Goal: Information Seeking & Learning: Learn about a topic

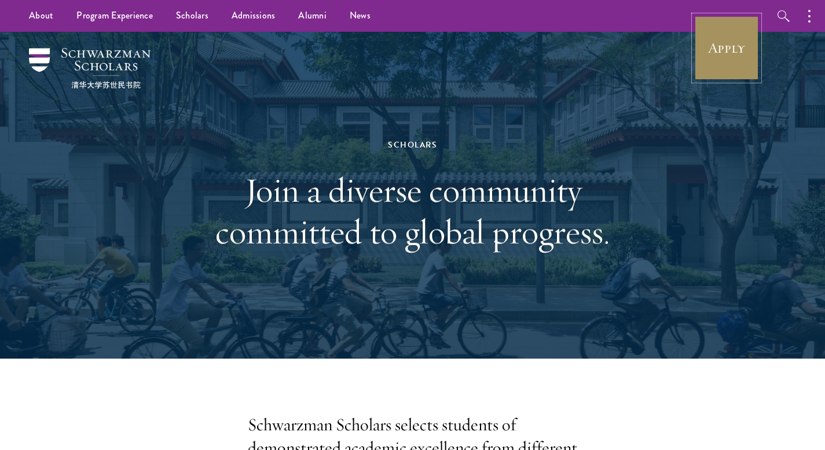
drag, startPoint x: 736, startPoint y: 20, endPoint x: 737, endPoint y: 32, distance: 11.6
click at [736, 20] on link "Apply" at bounding box center [726, 48] width 65 height 65
click at [736, 34] on link "Apply" at bounding box center [726, 48] width 65 height 65
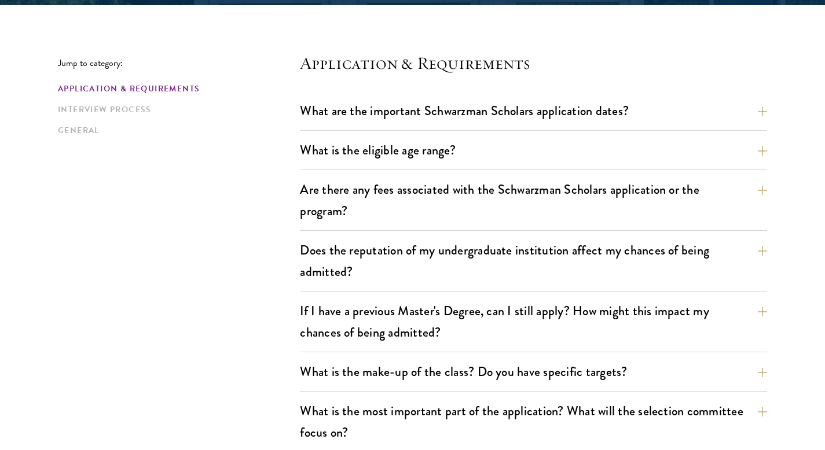
scroll to position [347, 0]
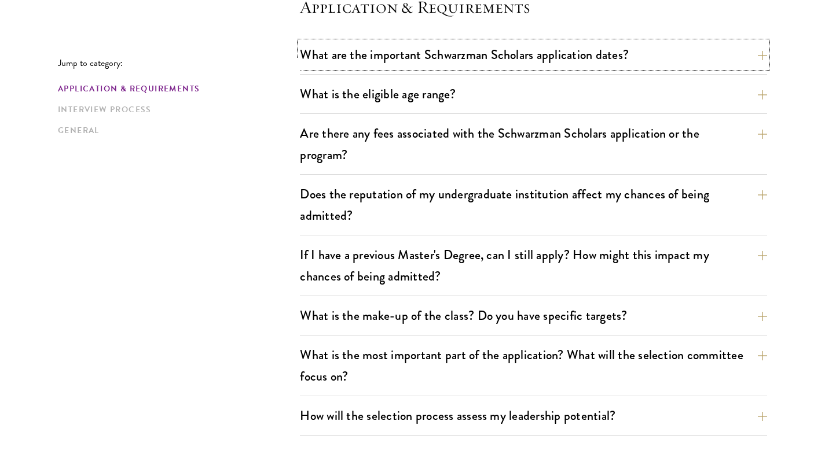
click at [537, 63] on button "What are the important Schwarzman Scholars application dates?" at bounding box center [533, 55] width 467 height 26
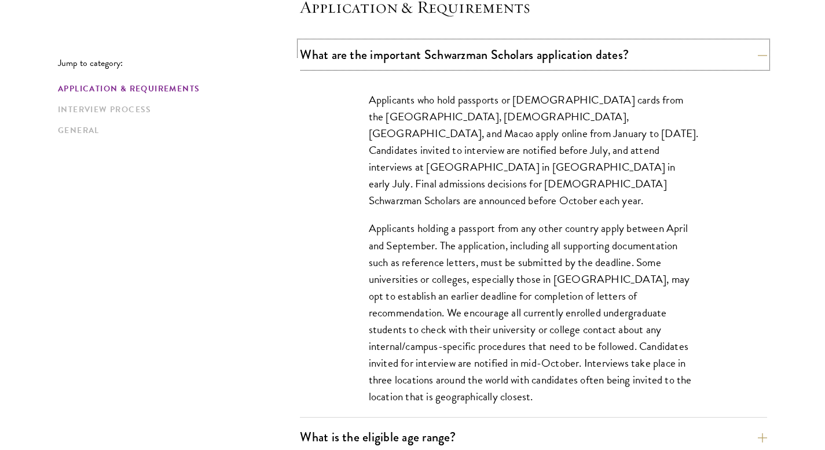
click at [538, 65] on button "What are the important Schwarzman Scholars application dates?" at bounding box center [533, 55] width 467 height 26
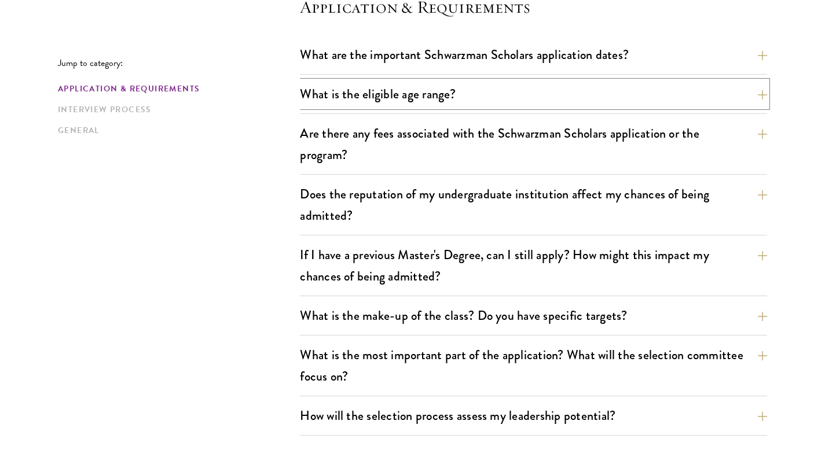
click at [543, 104] on button "What is the eligible age range?" at bounding box center [533, 94] width 467 height 26
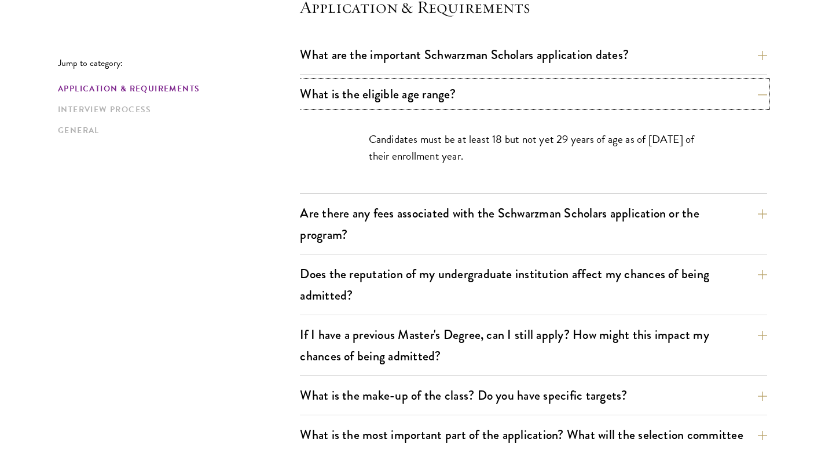
click at [543, 104] on button "What is the eligible age range?" at bounding box center [533, 94] width 467 height 26
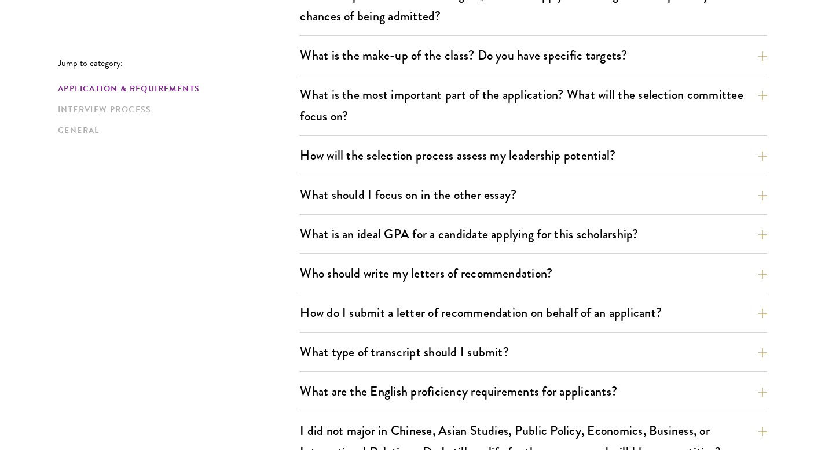
scroll to position [637, 0]
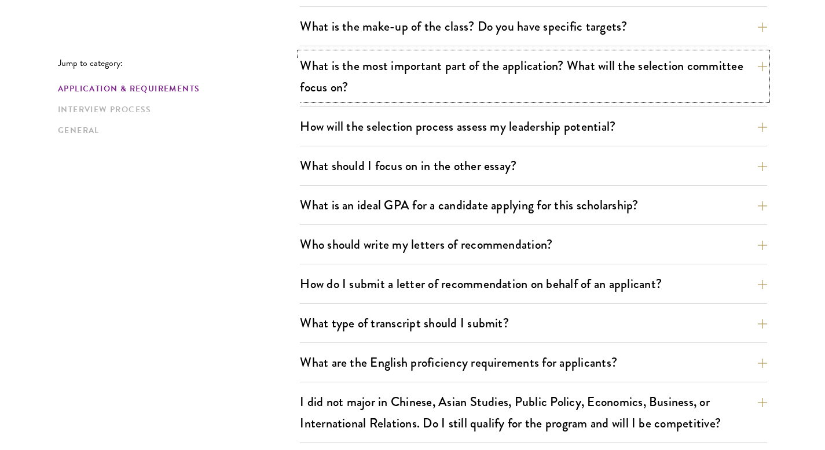
click at [543, 77] on button "What is the most important part of the application? What will the selection com…" at bounding box center [533, 76] width 467 height 47
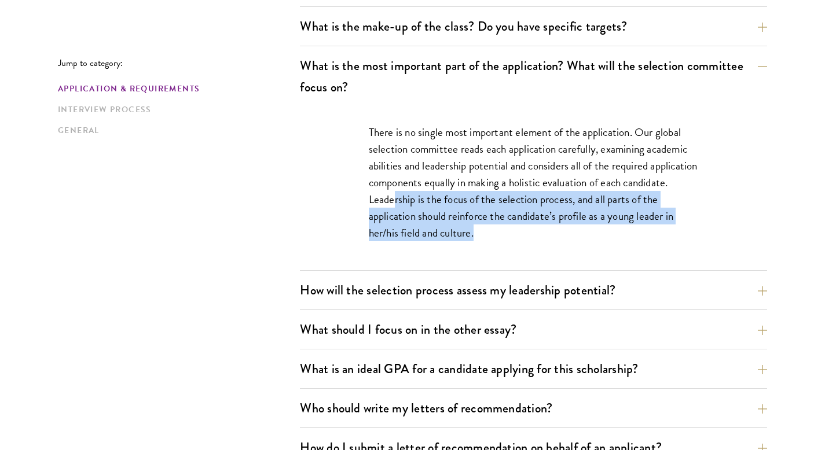
drag, startPoint x: 445, startPoint y: 199, endPoint x: 527, endPoint y: 245, distance: 93.8
click at [527, 245] on div "There is no single most important element of the application. Our global select…" at bounding box center [533, 188] width 399 height 164
click at [522, 74] on button "What is the most important part of the application? What will the selection com…" at bounding box center [533, 76] width 467 height 47
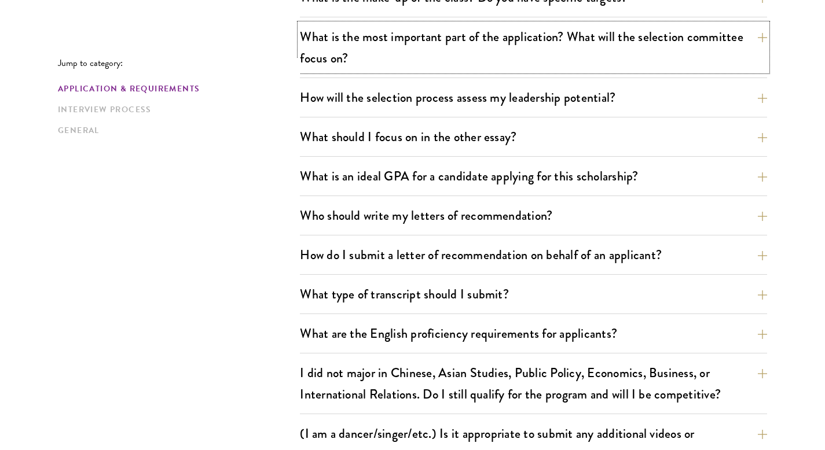
scroll to position [695, 0]
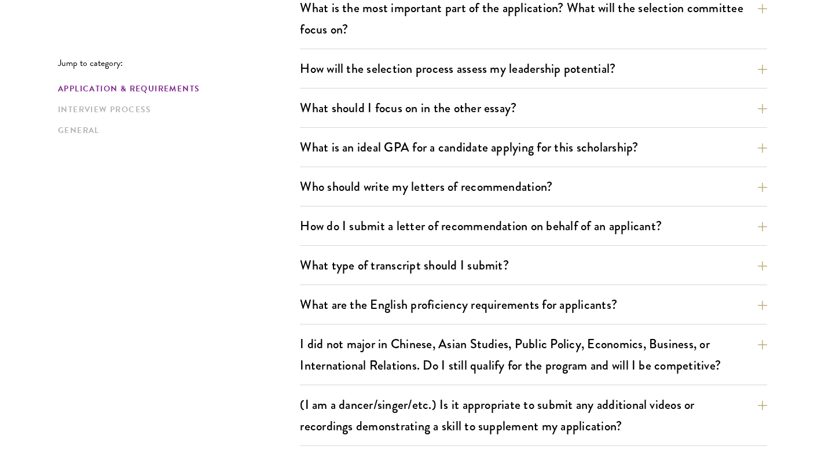
click at [454, 100] on button "What should I focus on in the other essay?" at bounding box center [533, 108] width 467 height 26
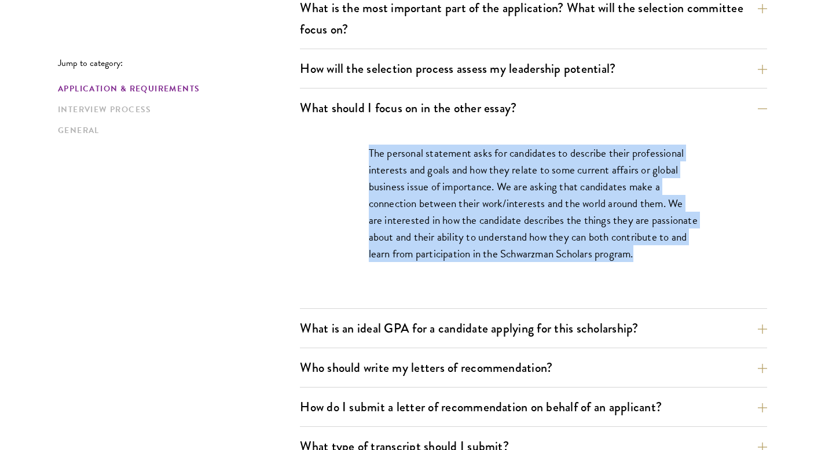
drag, startPoint x: 366, startPoint y: 150, endPoint x: 653, endPoint y: 256, distance: 306.0
click at [653, 256] on div "The personal statement asks for candidates to describe their professional inter…" at bounding box center [533, 209] width 399 height 164
click at [733, 229] on div "The personal statement asks for candidates to describe their professional inter…" at bounding box center [533, 209] width 399 height 164
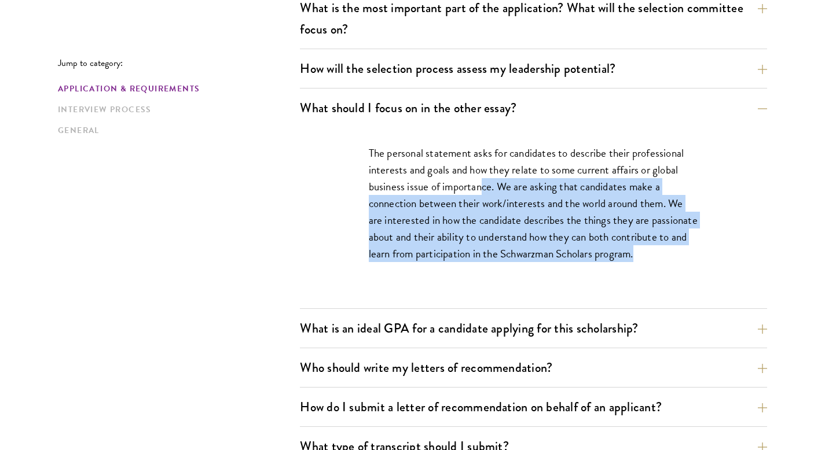
drag, startPoint x: 482, startPoint y: 183, endPoint x: 677, endPoint y: 263, distance: 210.4
click at [677, 263] on div "The personal statement asks for candidates to describe their professional inter…" at bounding box center [533, 209] width 399 height 164
click at [691, 279] on div "The personal statement asks for candidates to describe their professional inter…" at bounding box center [533, 209] width 399 height 164
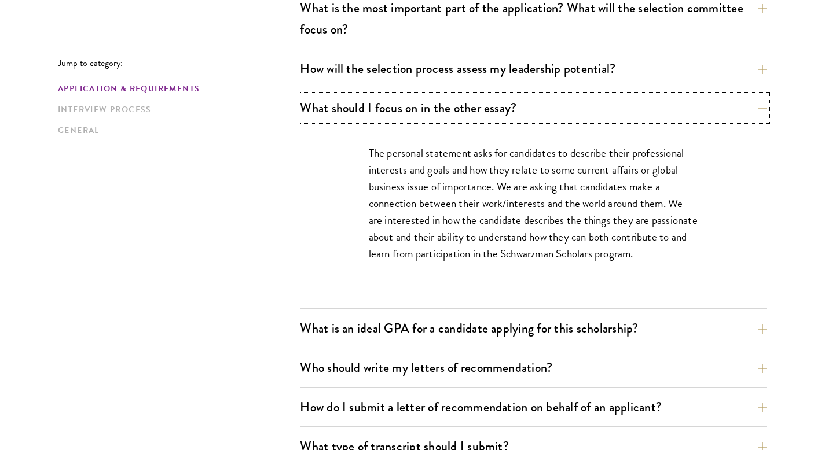
click at [558, 113] on button "What should I focus on in the other essay?" at bounding box center [533, 108] width 467 height 26
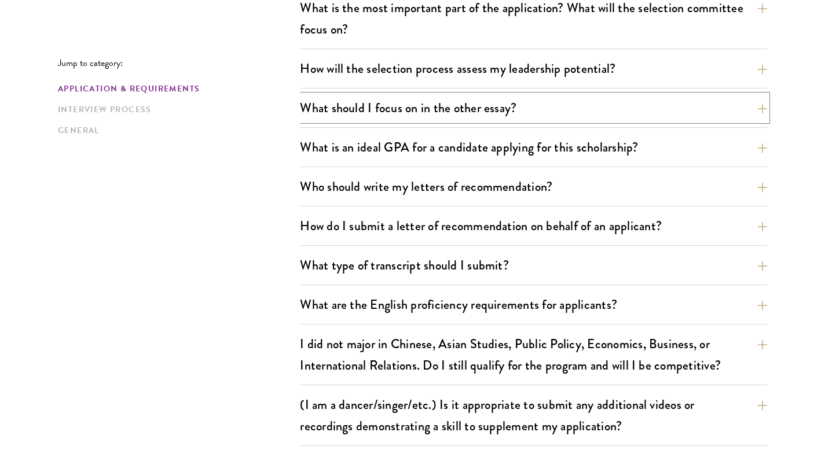
click at [550, 98] on button "What should I focus on in the other essay?" at bounding box center [533, 108] width 467 height 26
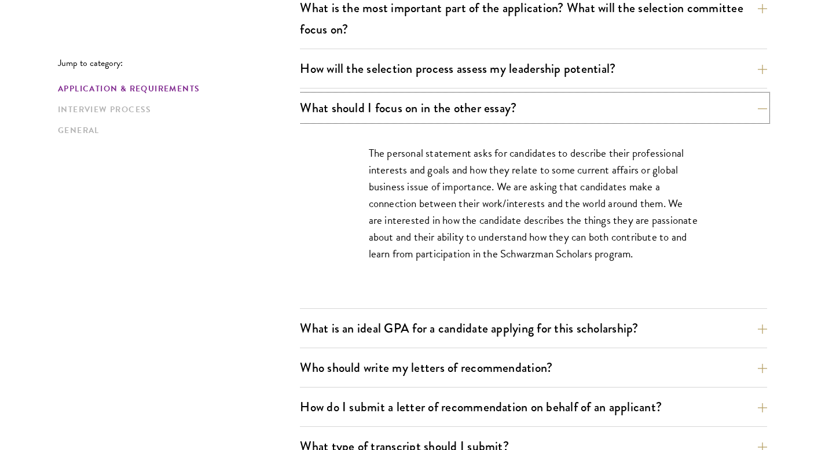
click at [553, 110] on button "What should I focus on in the other essay?" at bounding box center [533, 108] width 467 height 26
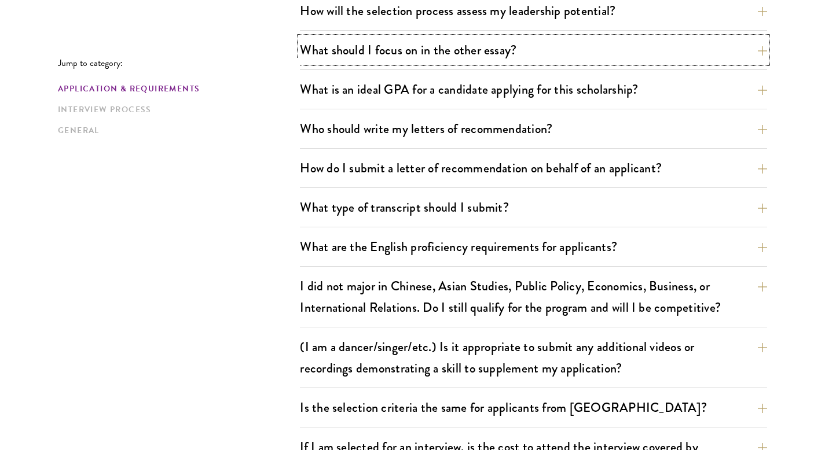
scroll to position [810, 0]
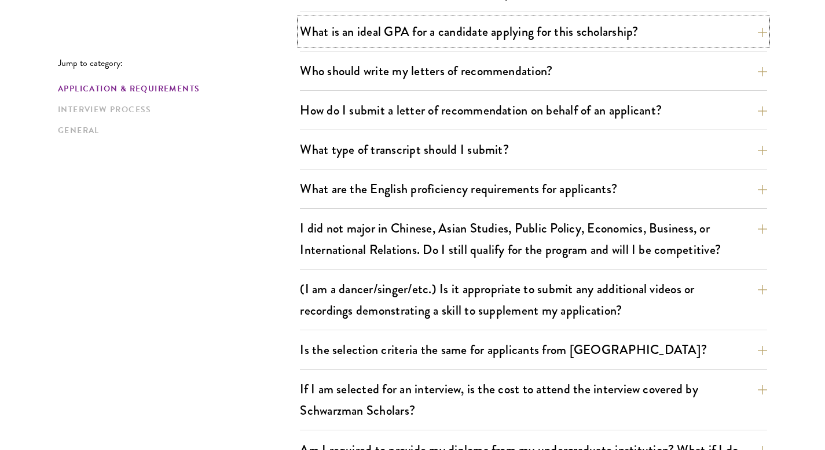
click at [505, 30] on button "What is an ideal GPA for a candidate applying for this scholarship?" at bounding box center [533, 32] width 467 height 26
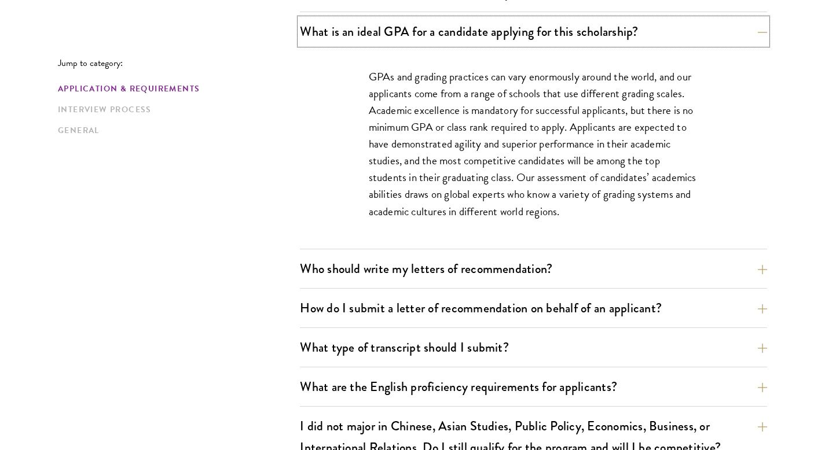
click at [512, 35] on button "What is an ideal GPA for a candidate applying for this scholarship?" at bounding box center [533, 32] width 467 height 26
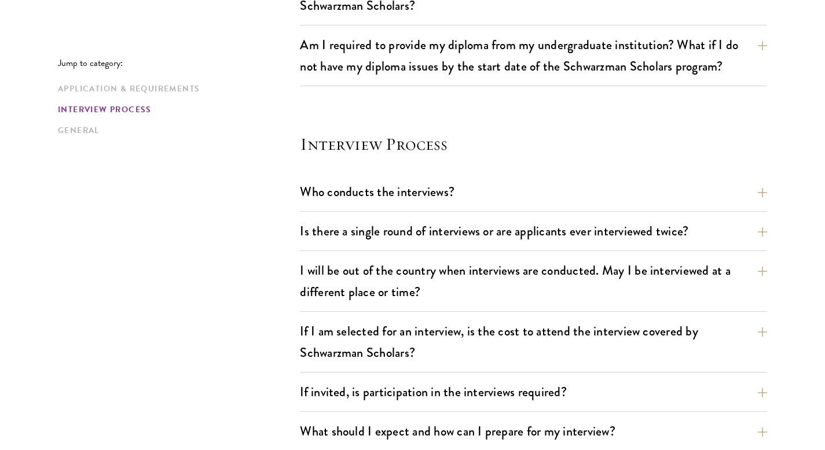
scroll to position [1273, 0]
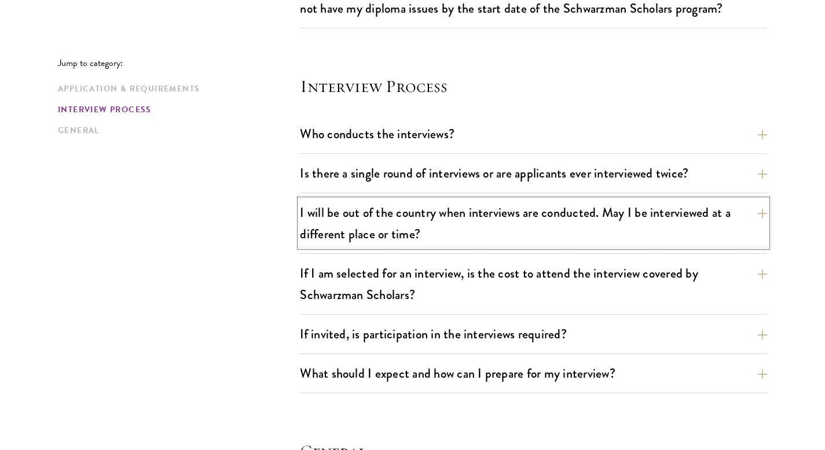
click at [471, 220] on button "I will be out of the country when interviews are conducted. May I be interviewe…" at bounding box center [533, 223] width 467 height 47
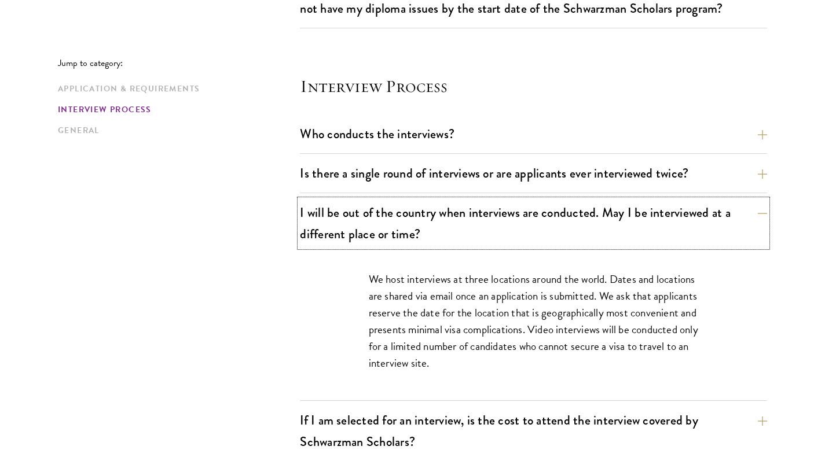
click at [471, 220] on button "I will be out of the country when interviews are conducted. May I be interviewe…" at bounding box center [533, 223] width 467 height 47
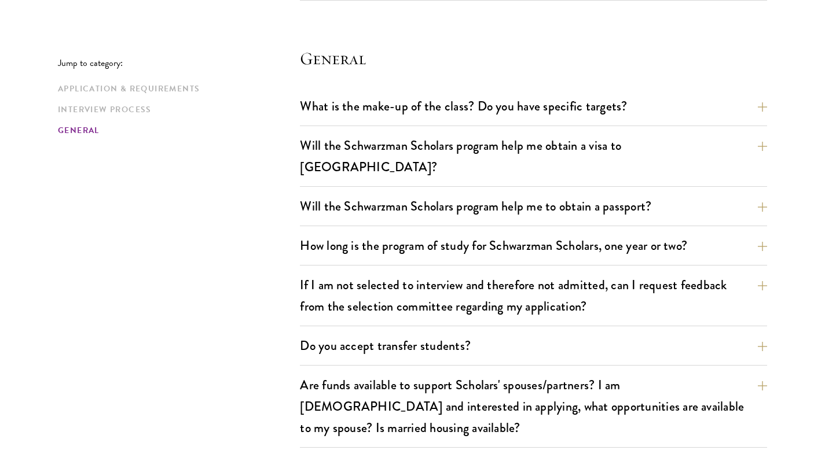
scroll to position [1736, 0]
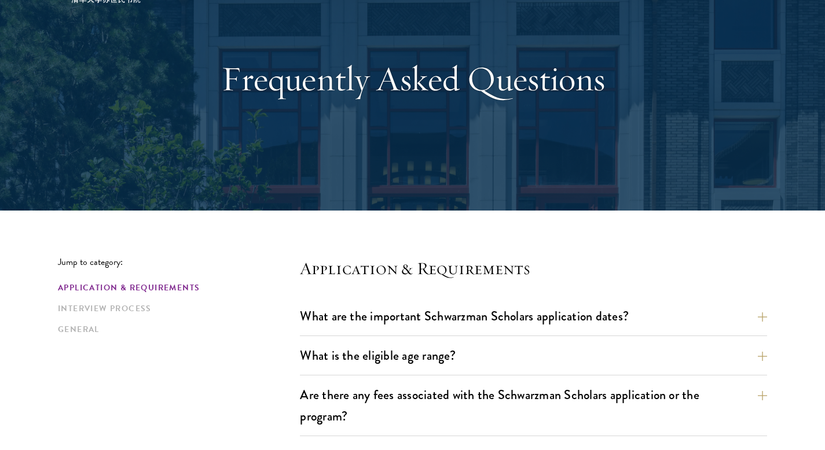
scroll to position [289, 0]
